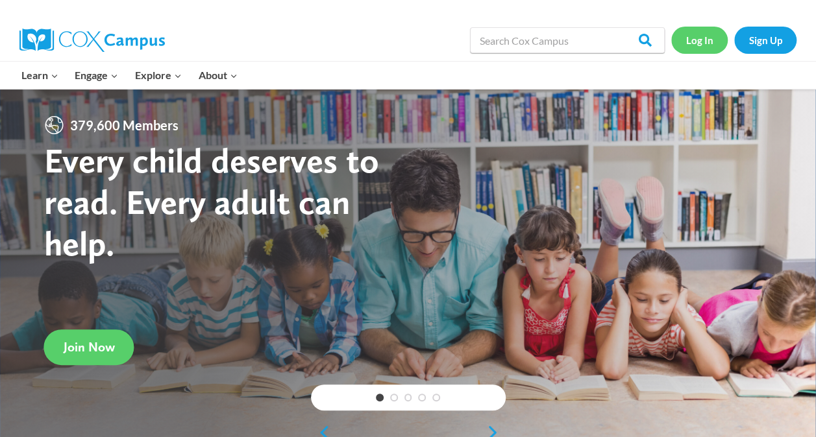
click at [690, 34] on link "Log In" at bounding box center [699, 40] width 56 height 27
click at [697, 43] on link "Log In" at bounding box center [699, 40] width 56 height 27
click at [702, 36] on link "Log In" at bounding box center [699, 40] width 56 height 27
